Goal: Information Seeking & Learning: Learn about a topic

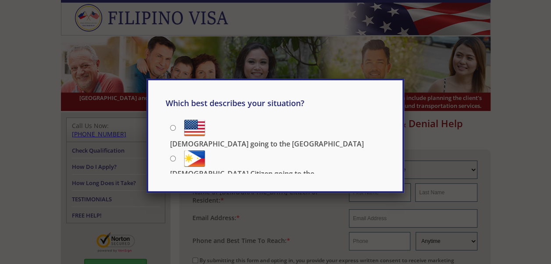
click at [173, 156] on input "[DEMOGRAPHIC_DATA] Citizen going to the [DEMOGRAPHIC_DATA]" at bounding box center [173, 159] width 6 height 6
radio input "true"
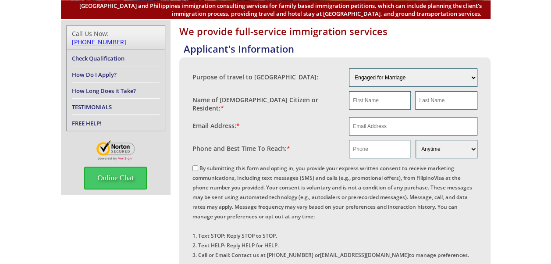
scroll to position [90, 0]
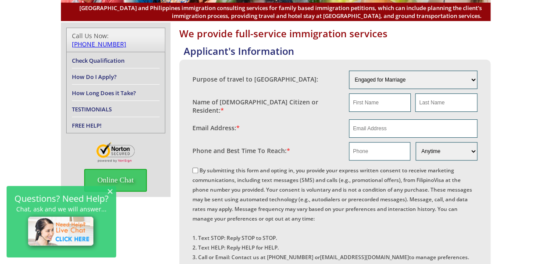
click at [95, 105] on link "TESTIMONIALS" at bounding box center [92, 109] width 40 height 8
